Goal: Task Accomplishment & Management: Use online tool/utility

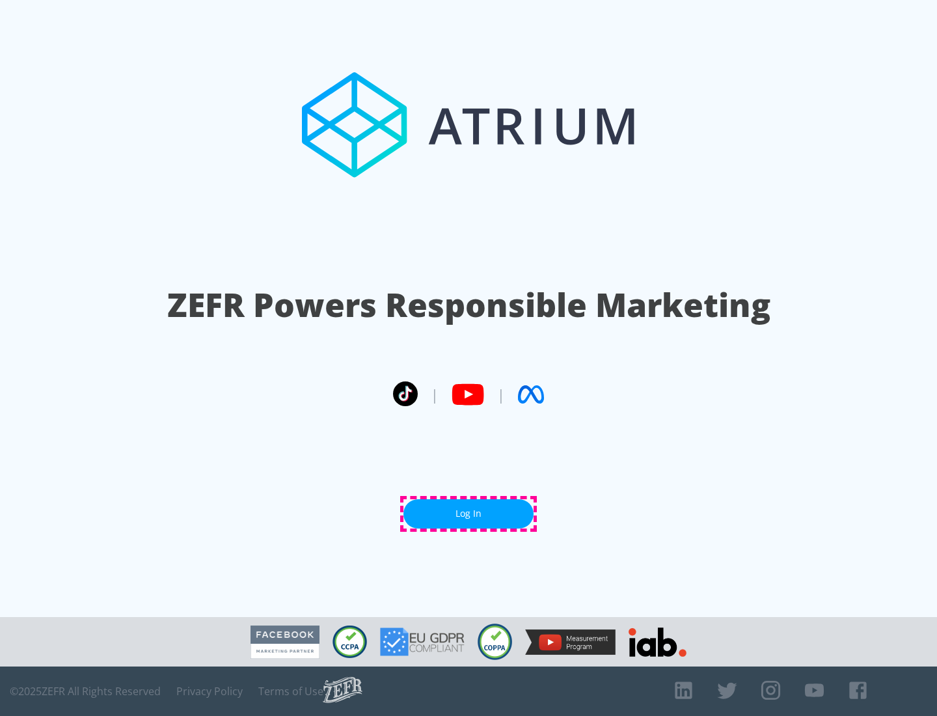
click at [469, 513] on link "Log In" at bounding box center [468, 513] width 130 height 29
